Goal: Task Accomplishment & Management: Manage account settings

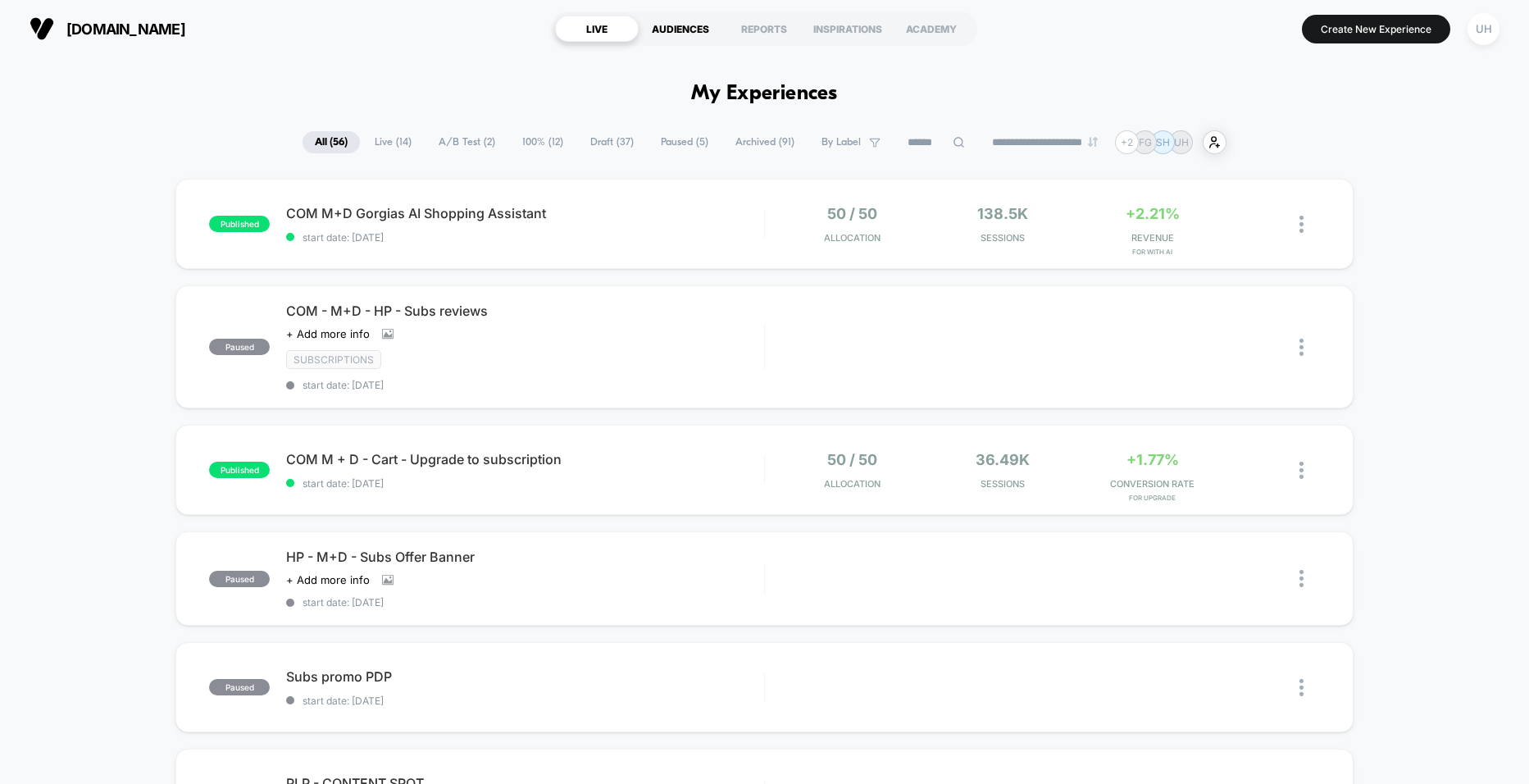
click at [678, 28] on div "AUDIENCES" at bounding box center [680, 29] width 84 height 26
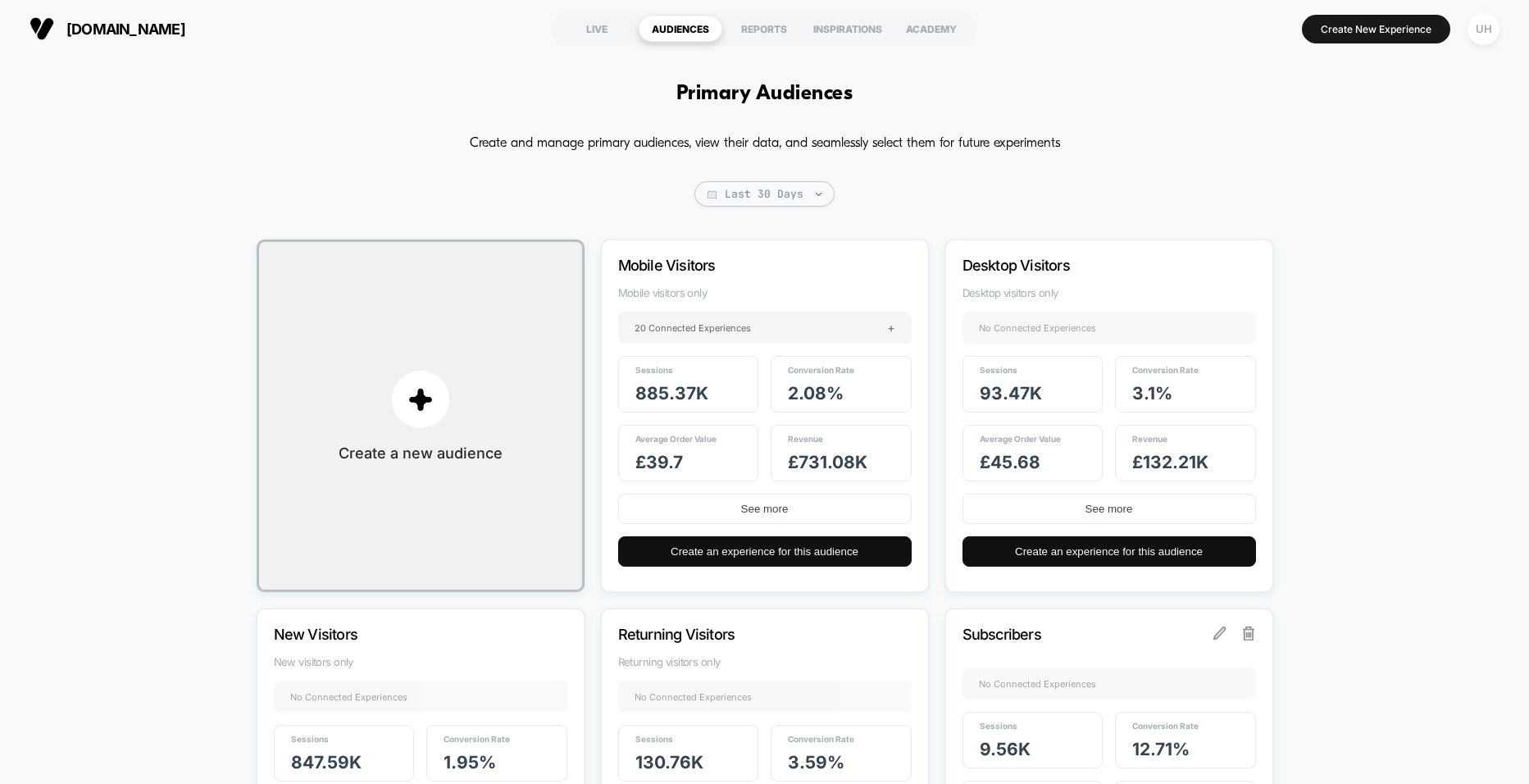
click at [829, 196] on span "Last 30 Days" at bounding box center [765, 194] width 140 height 26
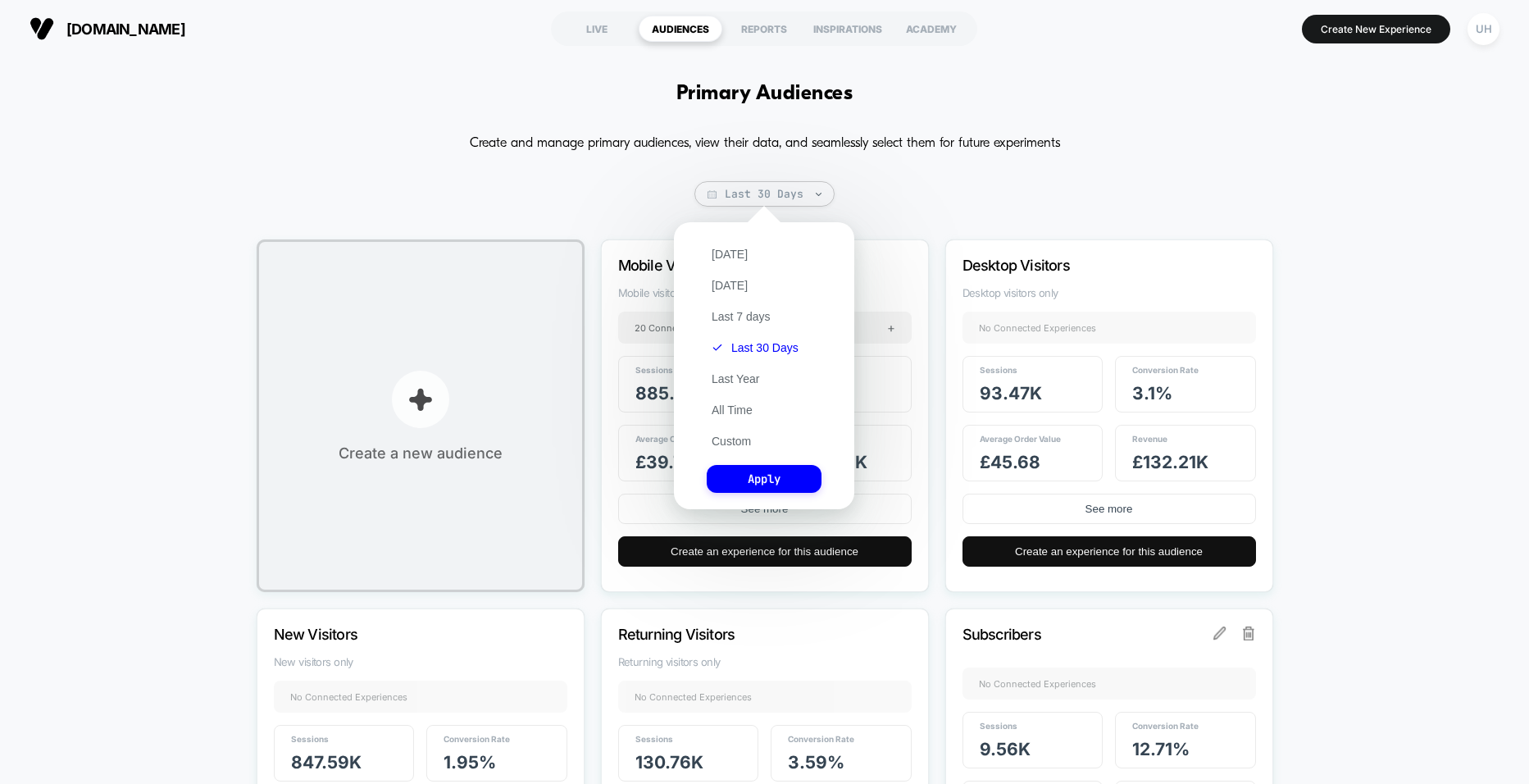
click at [421, 412] on p "button" at bounding box center [420, 399] width 57 height 57
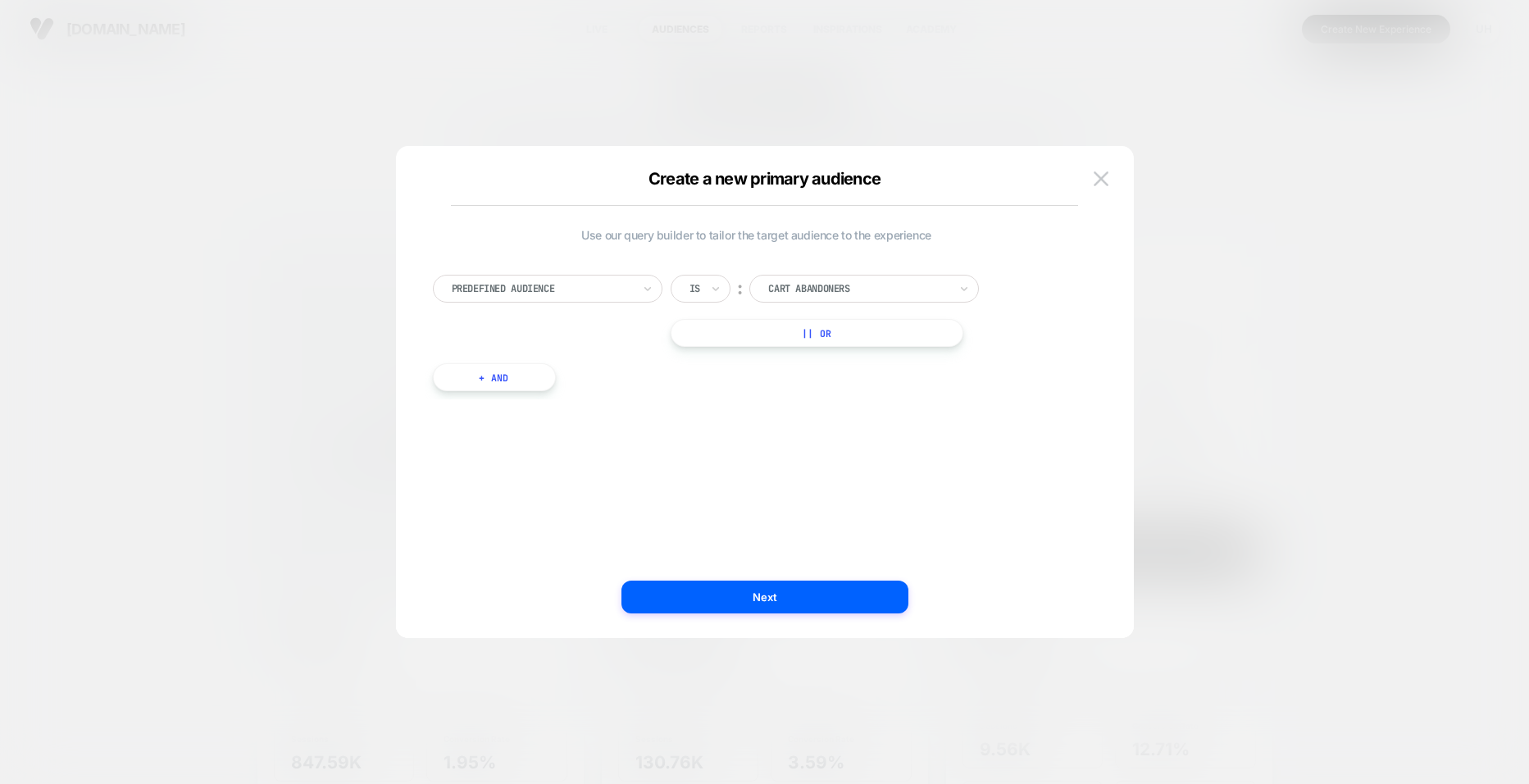
click at [565, 285] on div at bounding box center [542, 288] width 181 height 15
click at [888, 285] on div at bounding box center [859, 288] width 181 height 15
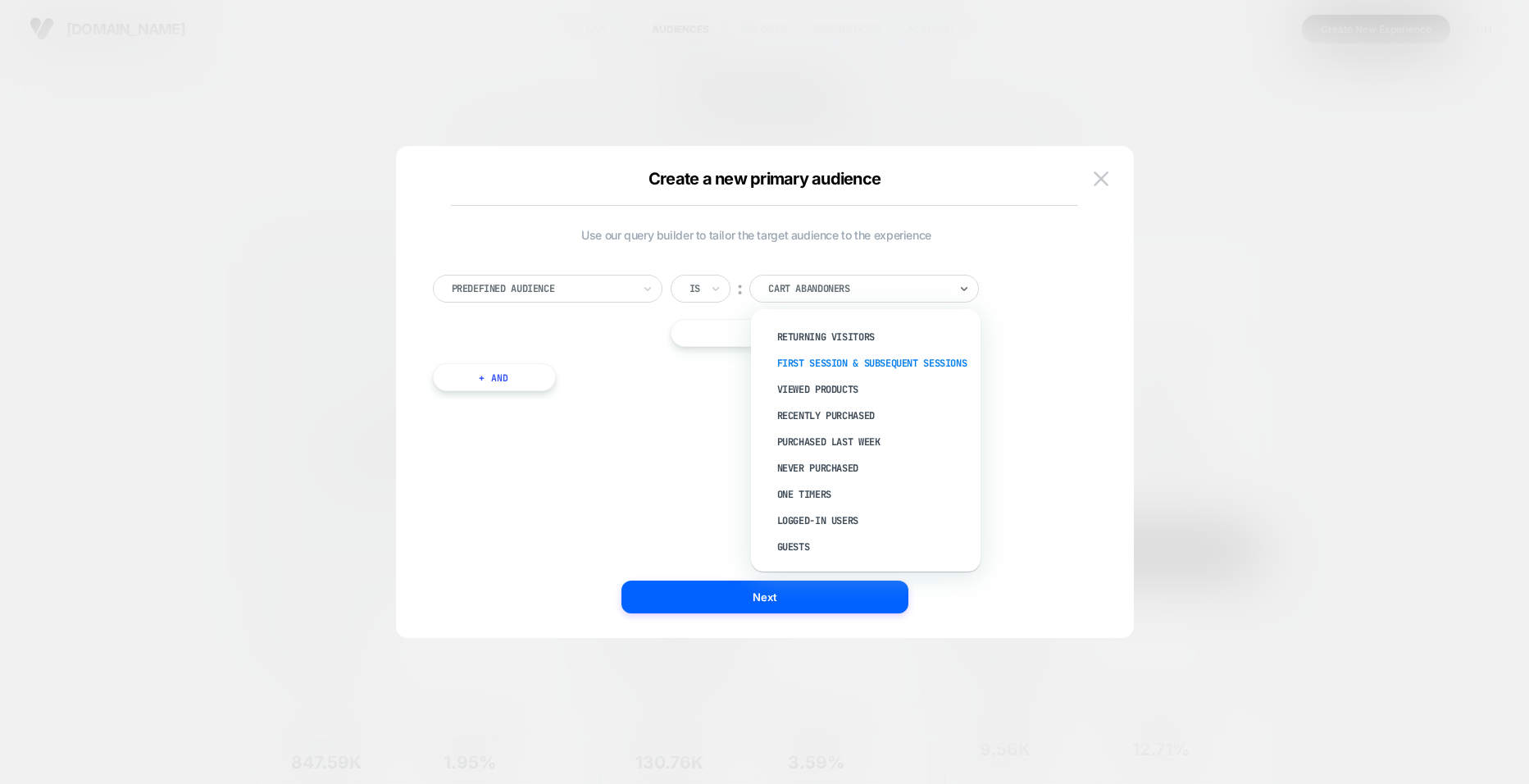
scroll to position [0, 0]
click at [483, 141] on div at bounding box center [764, 392] width 1529 height 784
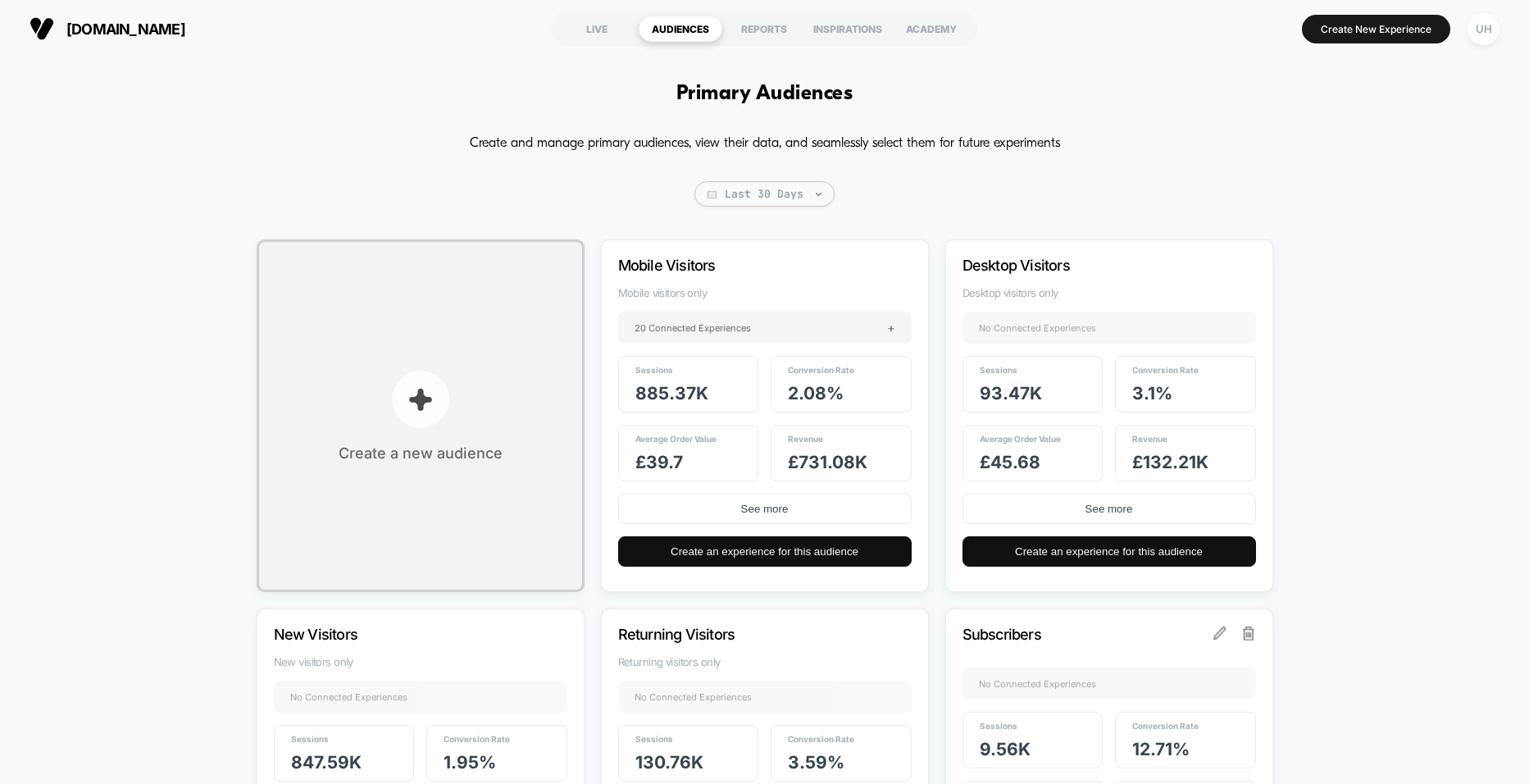
click at [455, 354] on button "Create a new audience" at bounding box center [421, 415] width 328 height 353
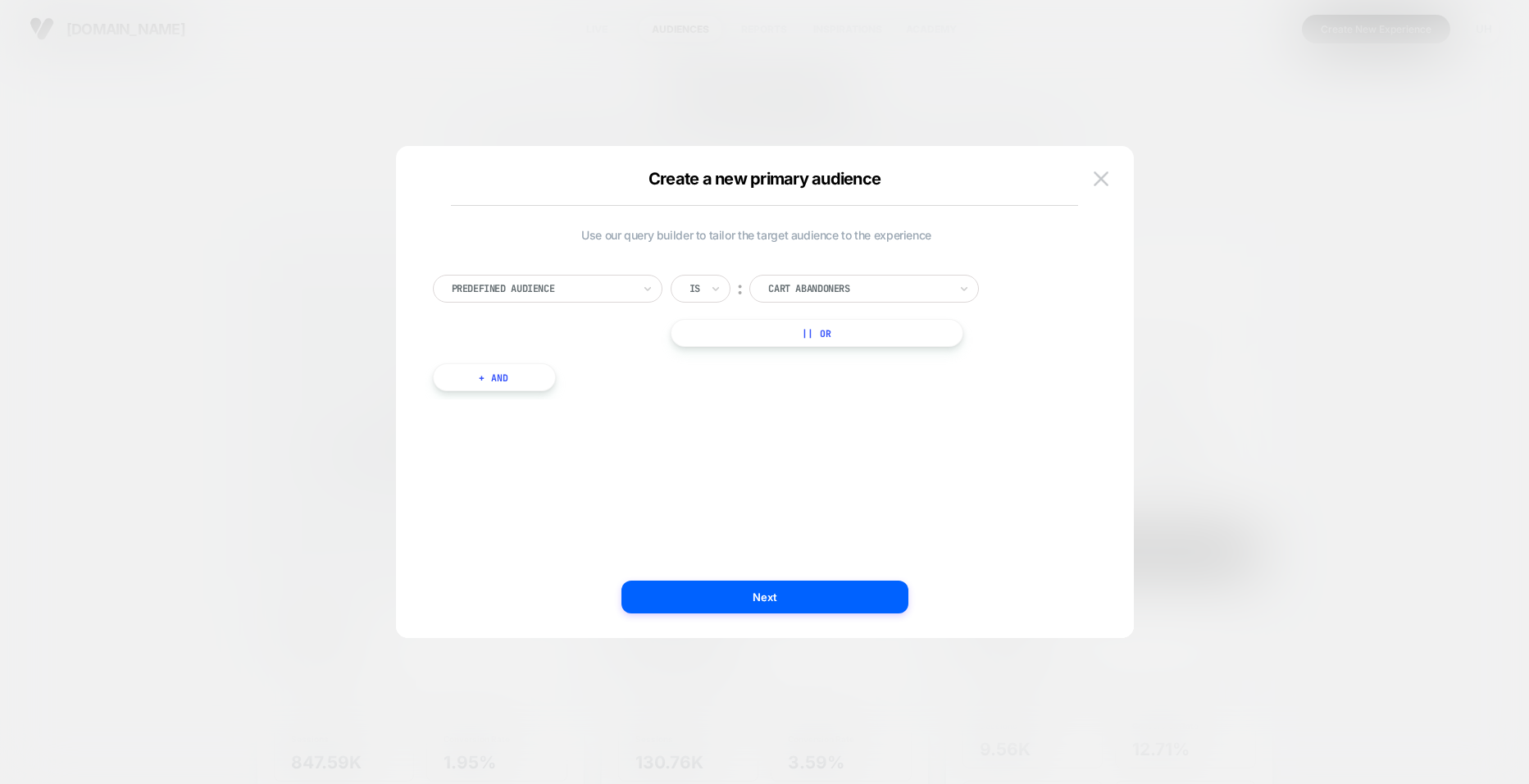
click at [1087, 170] on div "Use our query builder to tailor the target audience to the experience Predefine…" at bounding box center [764, 400] width 688 height 475
click at [1105, 176] on img at bounding box center [1101, 178] width 15 height 14
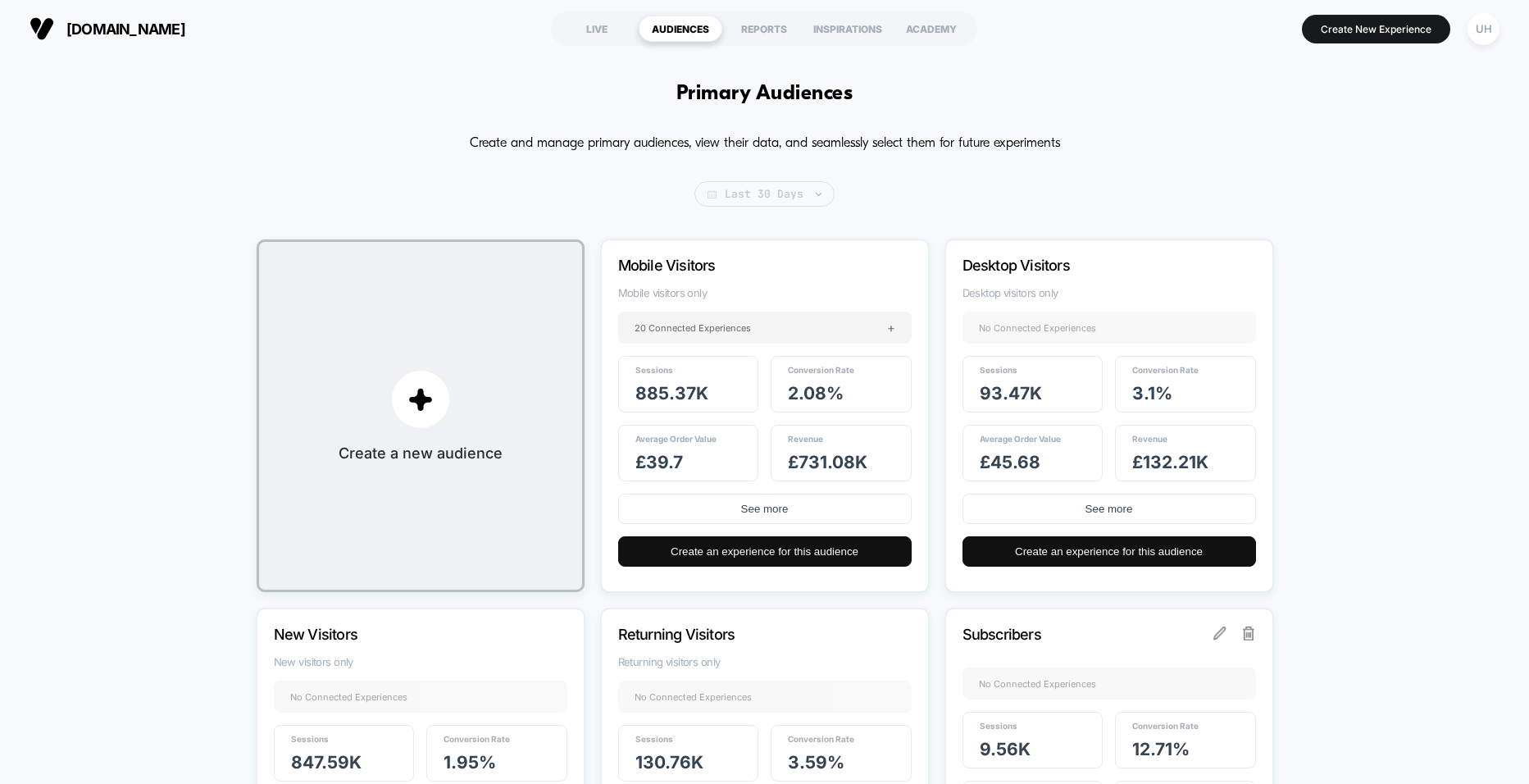
click at [782, 186] on span "Last 30 Days" at bounding box center [765, 194] width 140 height 26
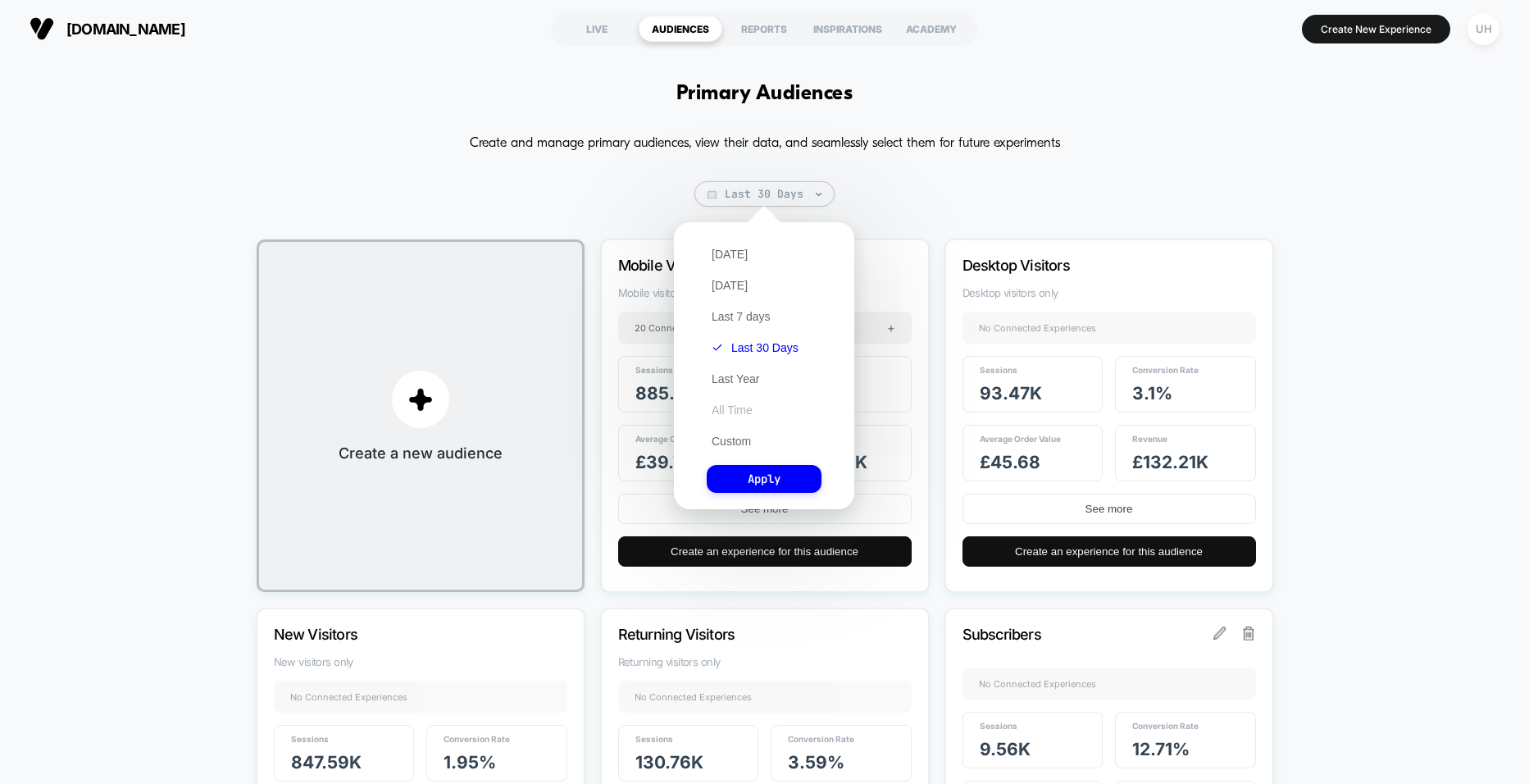
click at [747, 411] on button "All Time" at bounding box center [732, 410] width 51 height 15
click at [767, 489] on button "Apply" at bounding box center [764, 479] width 115 height 28
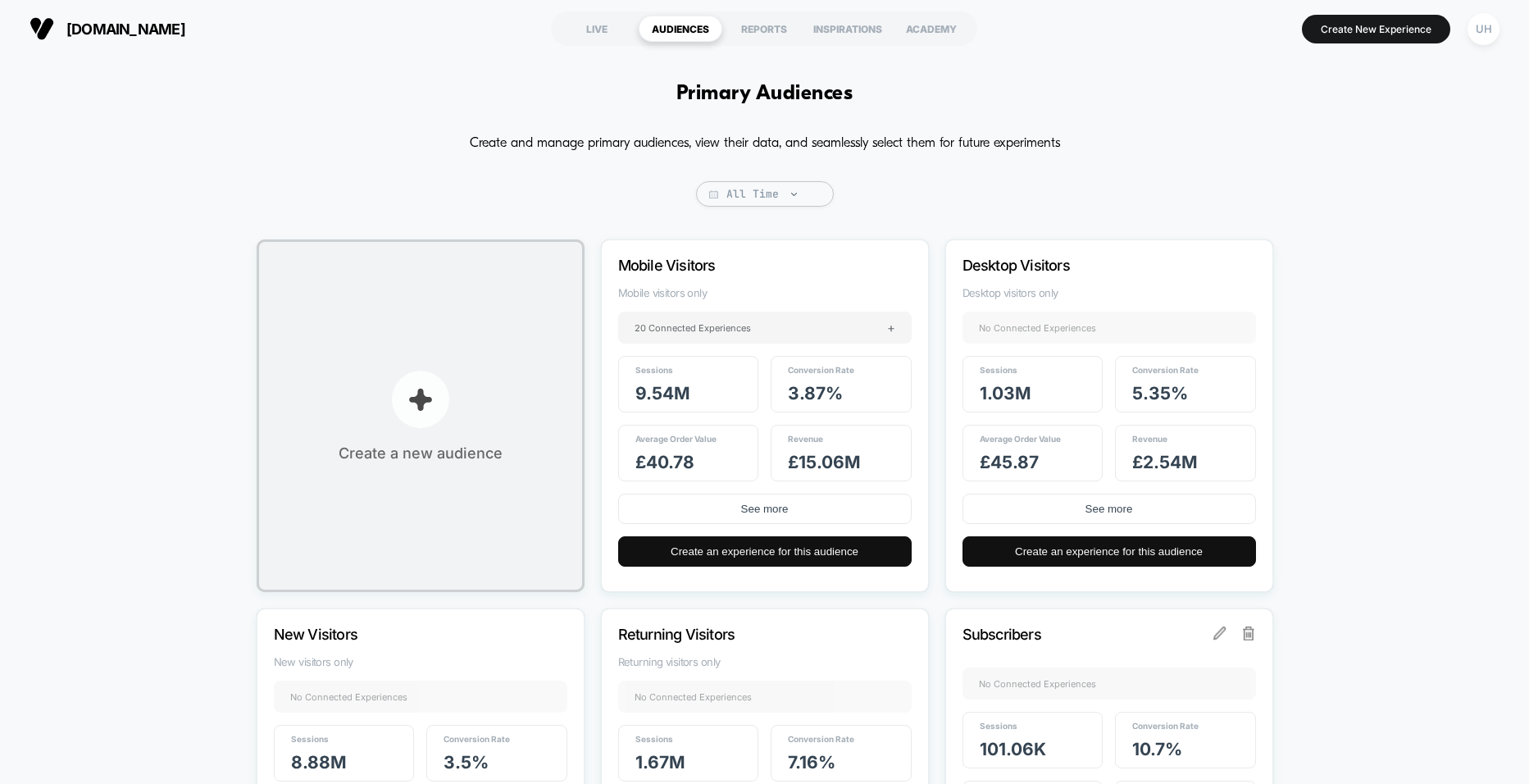
click at [429, 411] on p "button" at bounding box center [420, 399] width 57 height 57
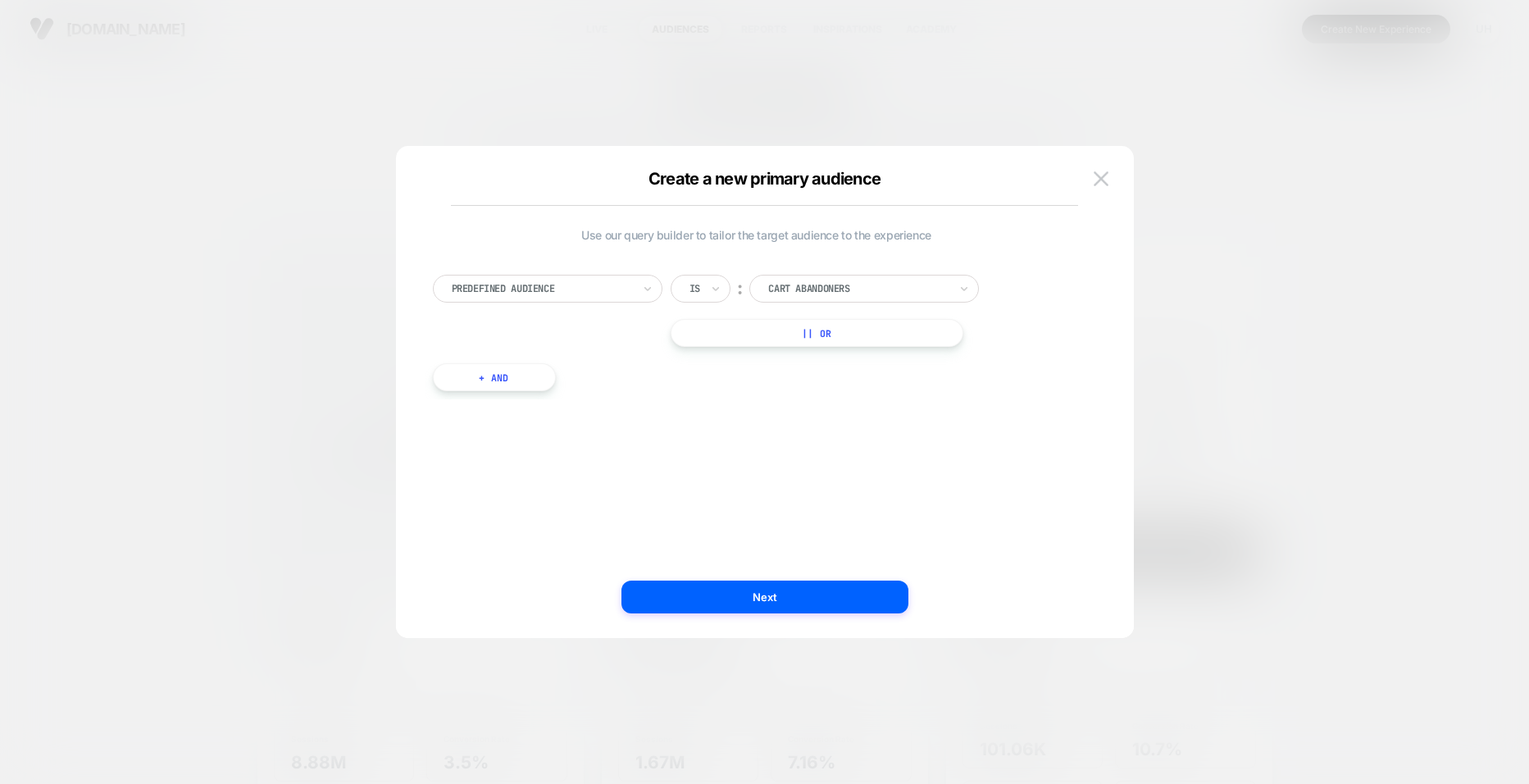
click at [547, 281] on div at bounding box center [542, 288] width 181 height 15
click at [856, 287] on div at bounding box center [859, 288] width 181 height 15
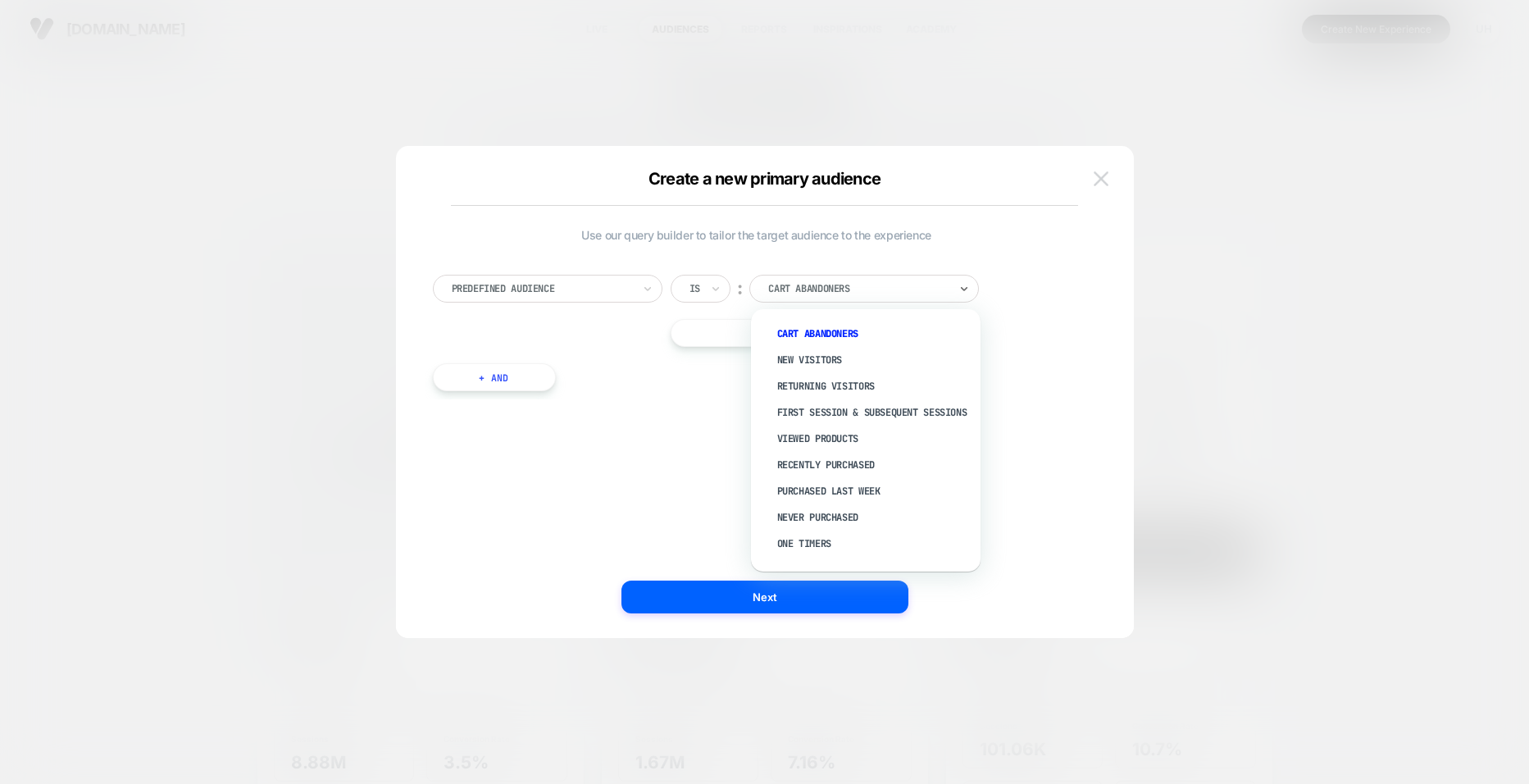
click at [1100, 184] on img at bounding box center [1101, 178] width 15 height 14
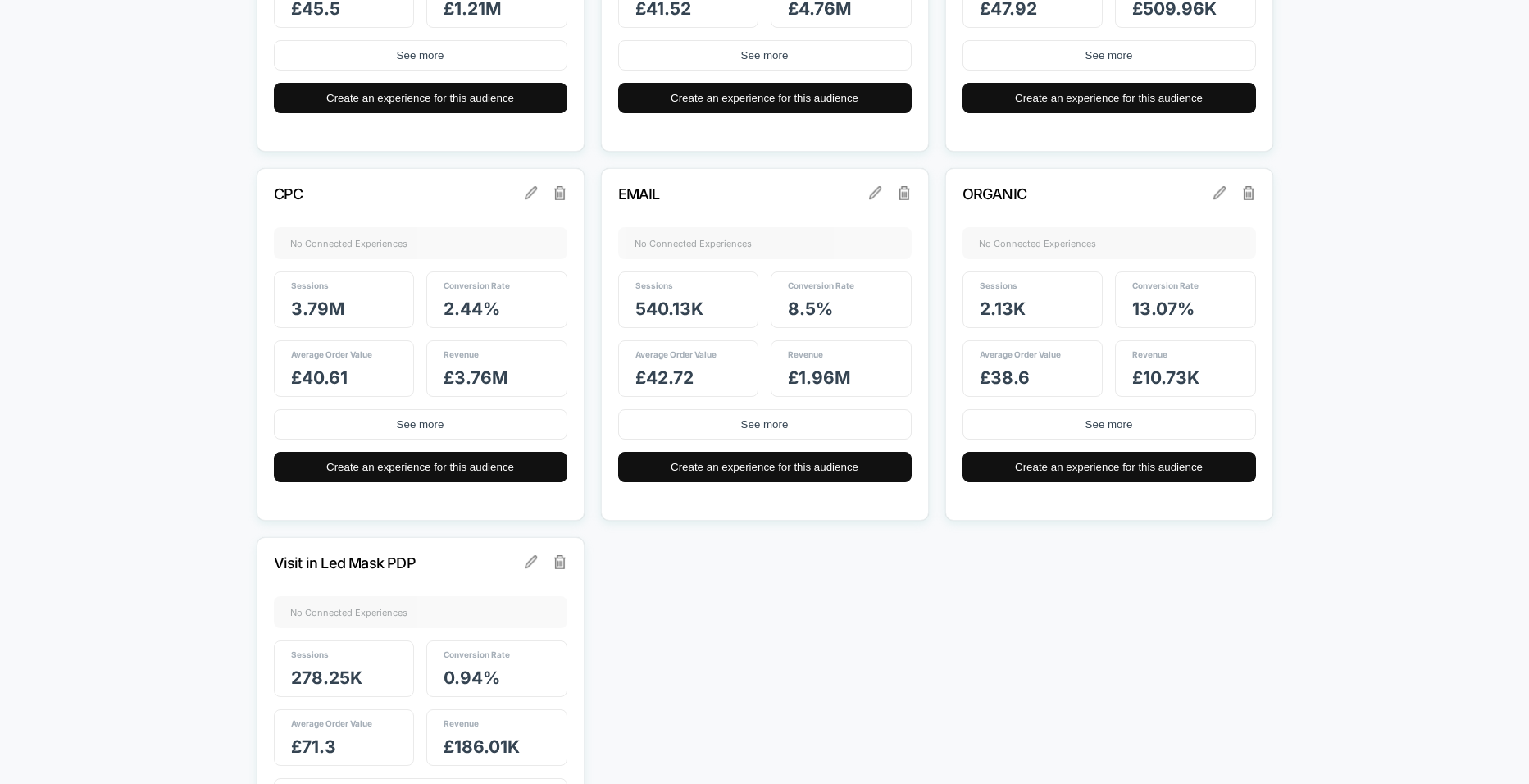
scroll to position [1323, 0]
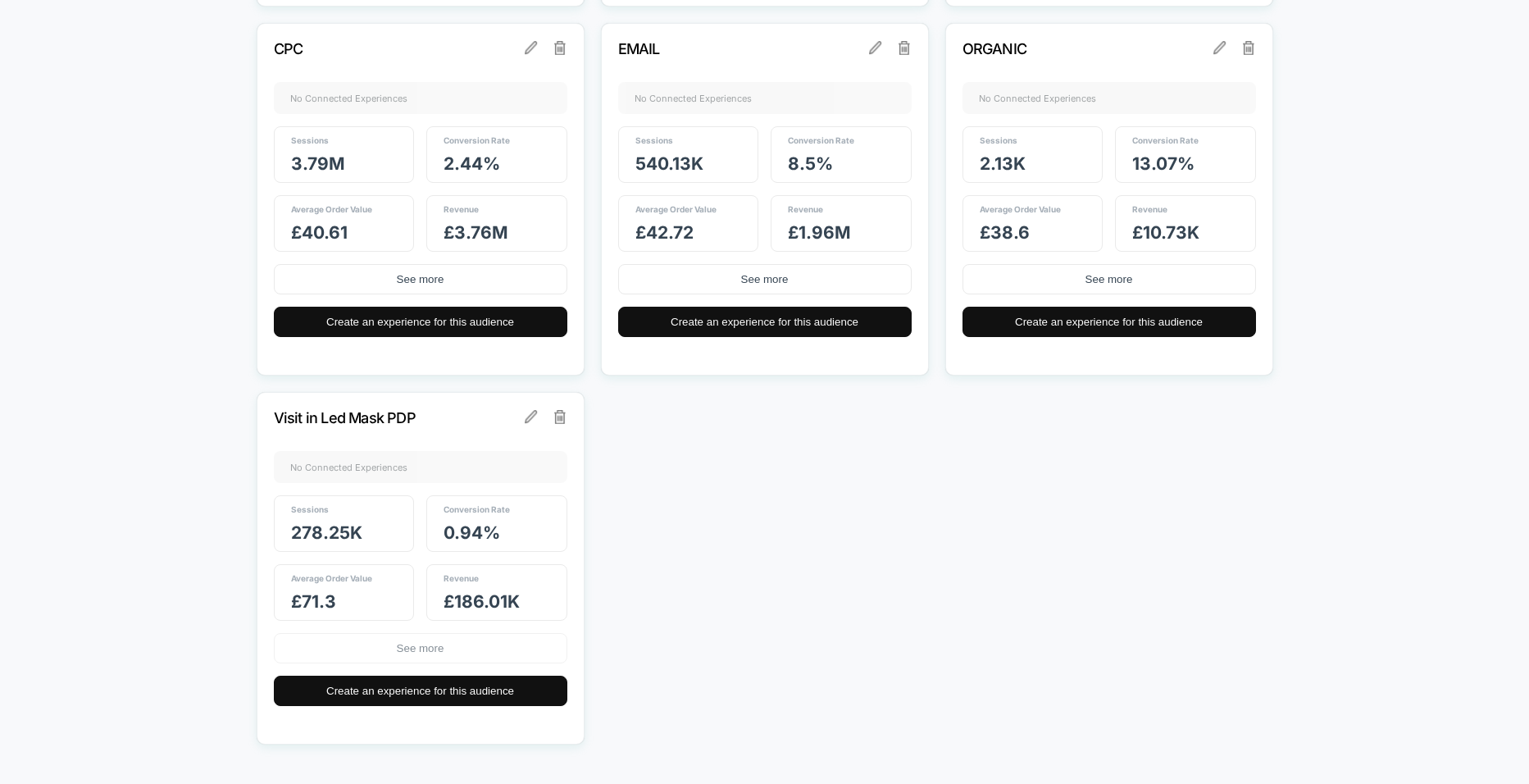
click at [398, 644] on button "See more" at bounding box center [420, 648] width 294 height 30
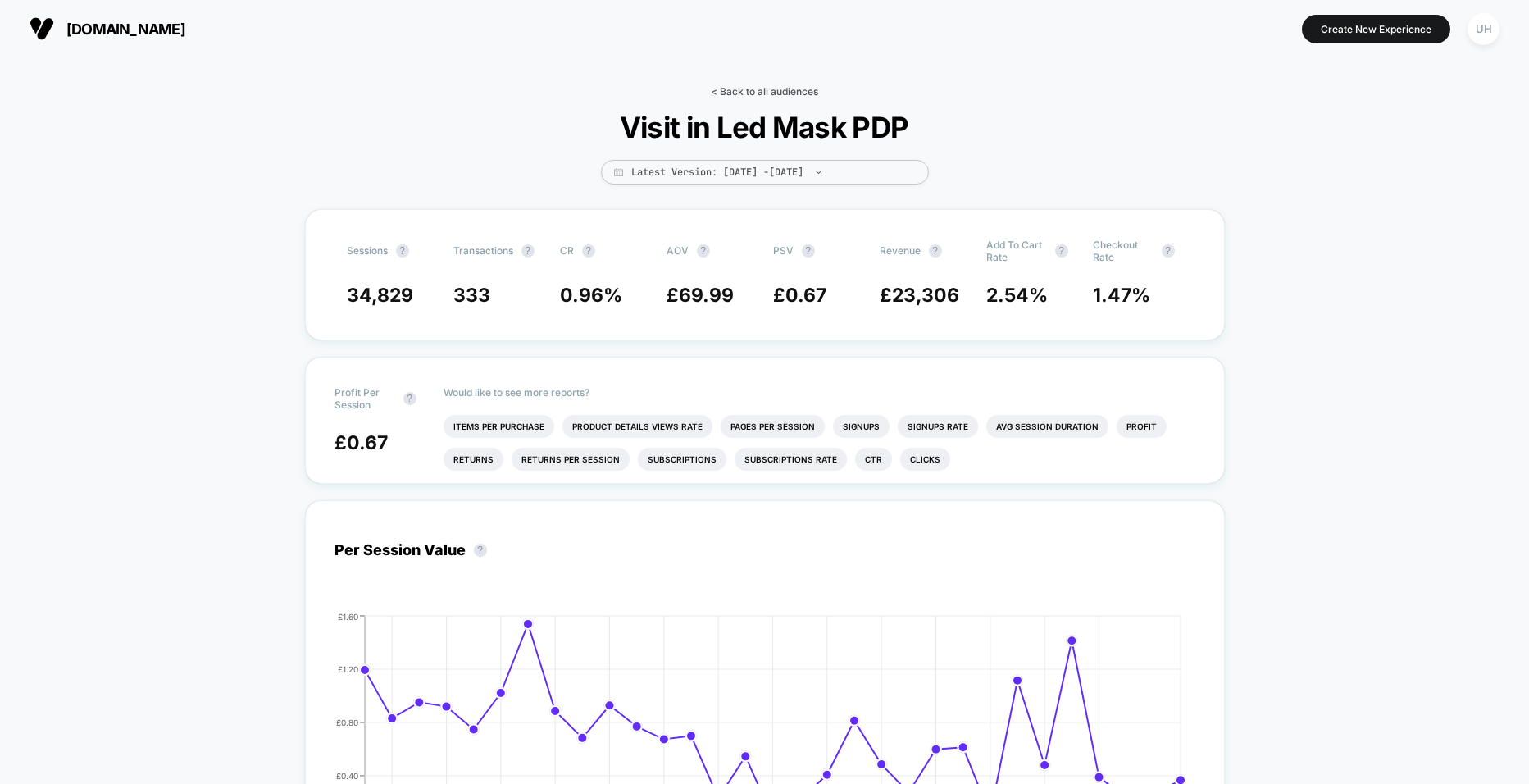
click at [731, 89] on link "< Back to all audiences" at bounding box center [764, 91] width 108 height 12
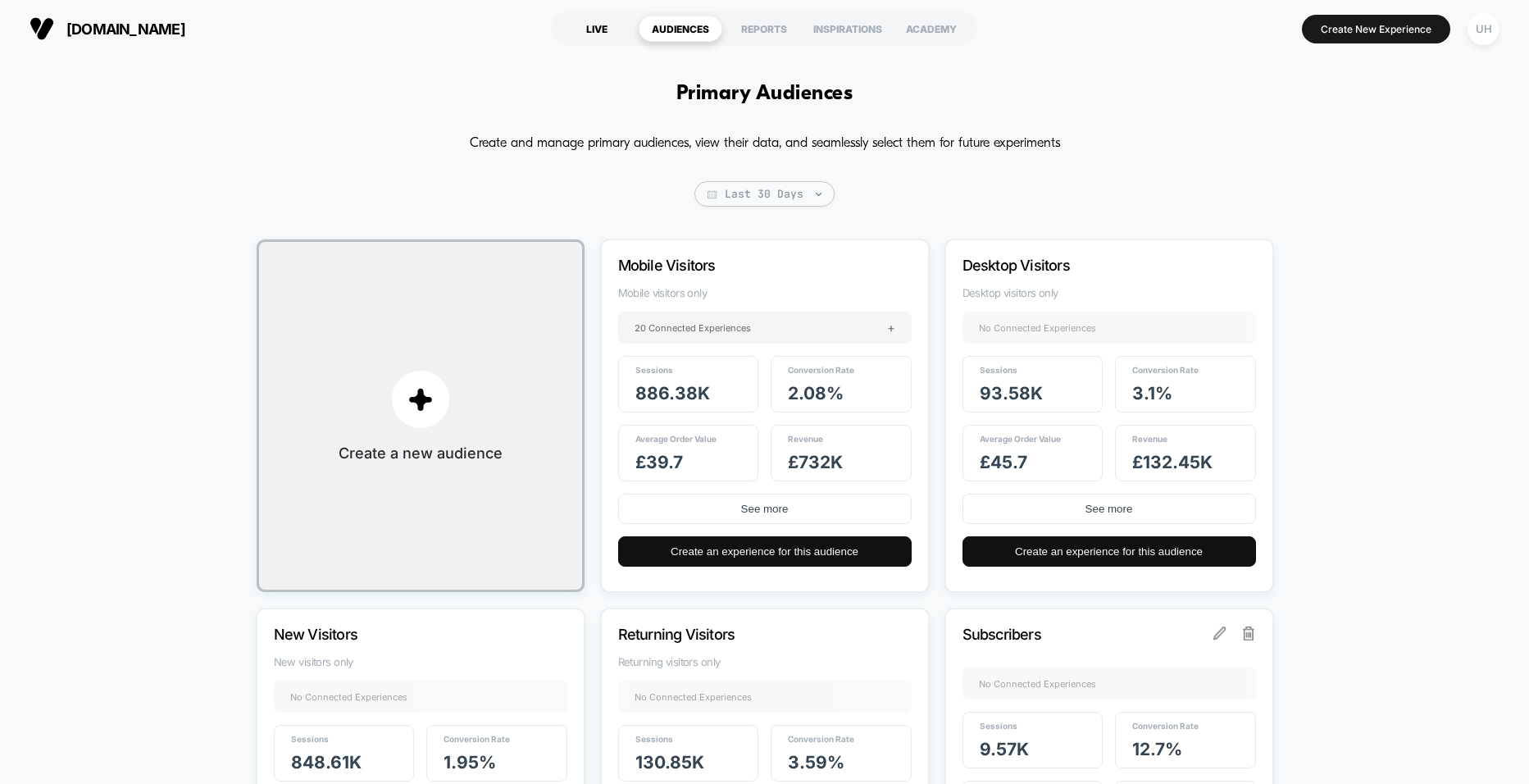
click at [601, 26] on div "LIVE" at bounding box center [596, 29] width 84 height 26
